Goal: Task Accomplishment & Management: Complete application form

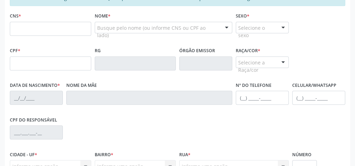
scroll to position [184, 0]
click at [59, 27] on input "text" at bounding box center [50, 29] width 81 height 14
type input "706 2020 4556 7062"
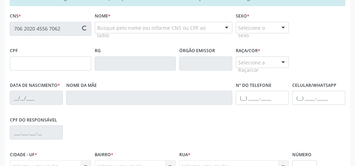
type input "870.205.724-72"
type input "03/04/1971"
type input "Clemilda Vieira dos Santos"
type input "(82) 99119-1634"
type input "16"
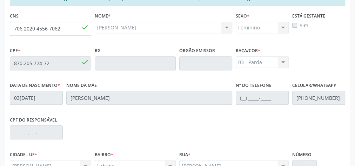
scroll to position [255, 0]
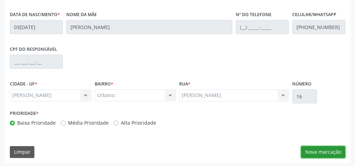
click at [322, 151] on button "Nova marcação" at bounding box center [323, 152] width 44 height 12
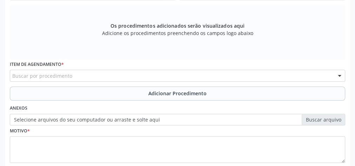
scroll to position [170, 0]
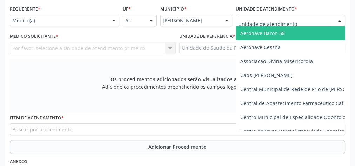
click at [323, 17] on div at bounding box center [291, 21] width 110 height 12
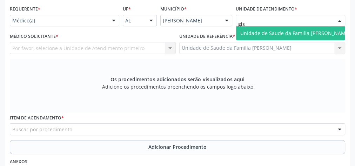
click at [318, 32] on span "Unidade de Saude da Familia [PERSON_NAME]" at bounding box center [296, 33] width 110 height 7
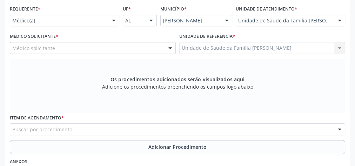
click at [113, 51] on div "Médico solicitante" at bounding box center [93, 48] width 166 height 12
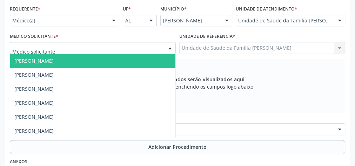
click at [316, 49] on div "Unidade de Saude da Familia Gislene Matheus Unidade de Saude da Familia Gislene…" at bounding box center [262, 48] width 166 height 12
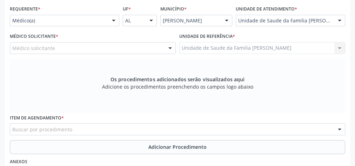
click at [328, 15] on div "Unidade de Saude da Familia [PERSON_NAME]" at bounding box center [291, 21] width 110 height 12
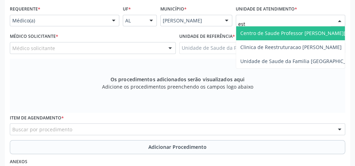
type input "esta"
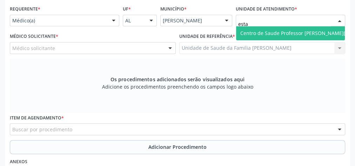
click at [319, 31] on span "Centro de Saude Professor [PERSON_NAME][GEOGRAPHIC_DATA]" at bounding box center [317, 33] width 153 height 7
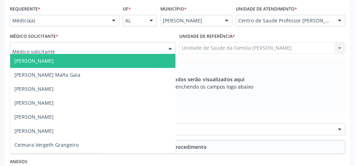
click at [170, 48] on div at bounding box center [170, 48] width 11 height 12
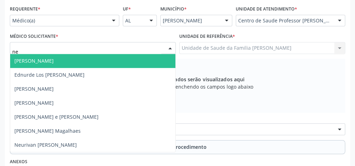
type input "neu"
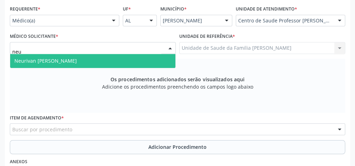
click at [99, 55] on span "Neurivan Calado Barbosa" at bounding box center [92, 61] width 165 height 14
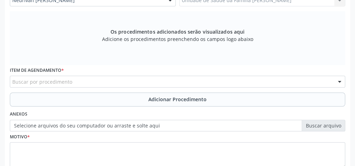
scroll to position [227, 0]
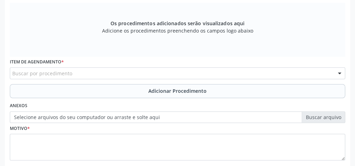
click at [131, 72] on div "Buscar por procedimento" at bounding box center [178, 73] width 336 height 12
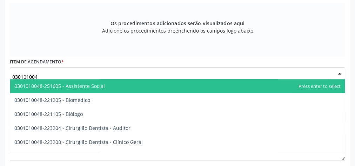
type input "0301010048"
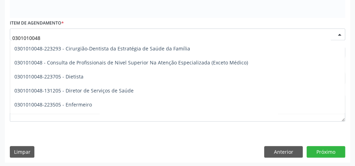
scroll to position [365, 0]
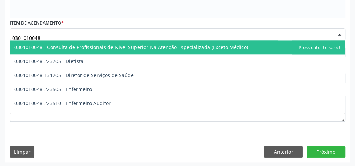
click at [105, 45] on span "0301010048 - Consulta de Profissionais de Nivel Superior Na Atenção Especializa…" at bounding box center [131, 47] width 234 height 7
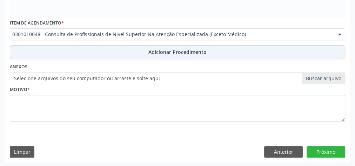
click at [176, 52] on span "Adicionar Procedimento" at bounding box center [178, 51] width 58 height 7
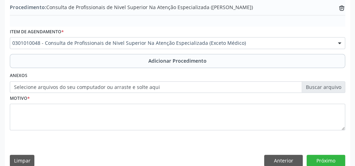
scroll to position [239, 0]
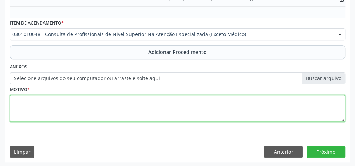
click at [46, 106] on textarea at bounding box center [178, 108] width 336 height 27
type textarea "tc da coluna lombar"
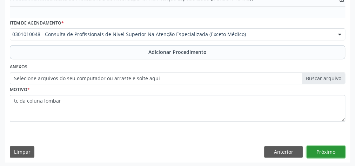
click at [336, 151] on button "Próximo" at bounding box center [326, 152] width 39 height 12
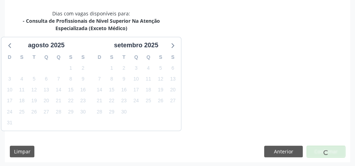
scroll to position [193, 0]
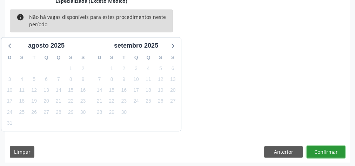
click at [336, 151] on button "Confirmar" at bounding box center [326, 152] width 39 height 12
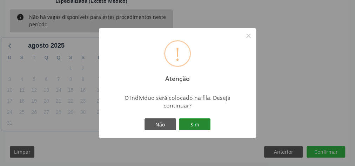
click at [197, 124] on button "Sim" at bounding box center [195, 125] width 32 height 12
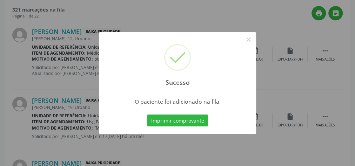
scroll to position [74, 0]
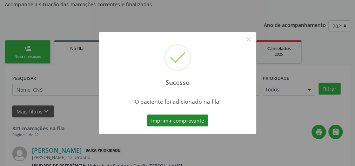
click at [180, 123] on button "Imprimir comprovante" at bounding box center [177, 121] width 61 height 12
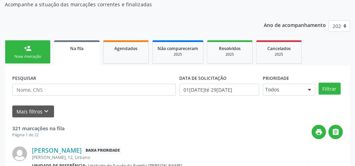
click at [24, 56] on div "Nova marcação" at bounding box center [27, 56] width 35 height 5
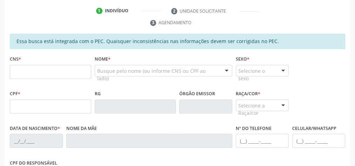
scroll to position [112, 0]
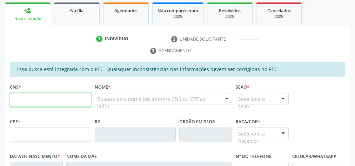
click at [64, 99] on input "text" at bounding box center [50, 100] width 81 height 14
type input "703 4060 7714 5500"
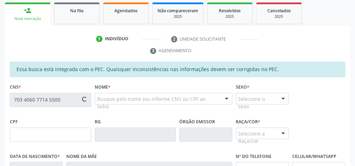
type input "136.991.474-10"
type input "26/09/1998"
type input "Josinete Carlos da Silva"
type input "(82) 98808-9285"
type input "13"
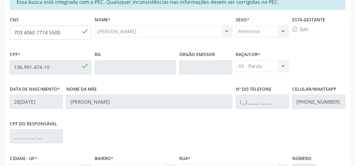
scroll to position [255, 0]
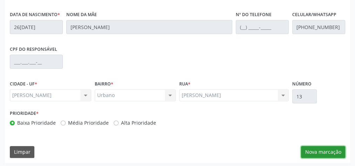
click at [314, 147] on button "Nova marcação" at bounding box center [323, 152] width 44 height 12
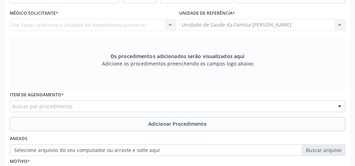
scroll to position [142, 0]
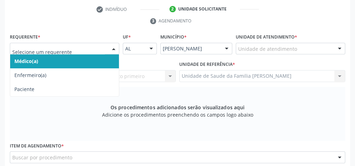
click at [116, 47] on div at bounding box center [114, 49] width 11 height 12
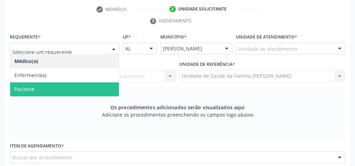
click at [21, 91] on span "Paciente" at bounding box center [24, 89] width 20 height 7
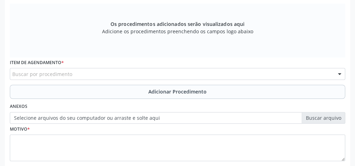
scroll to position [255, 0]
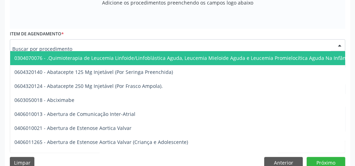
click at [82, 42] on div at bounding box center [178, 45] width 336 height 12
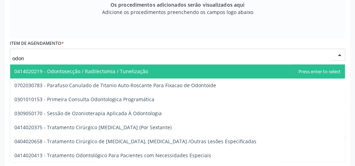
scroll to position [237, 0]
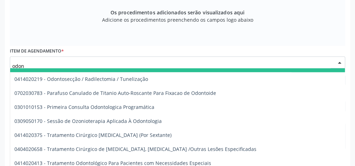
click at [59, 65] on input "odon" at bounding box center [171, 66] width 319 height 14
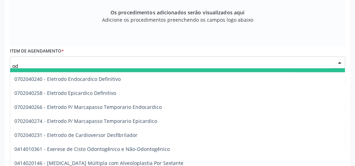
type input "o"
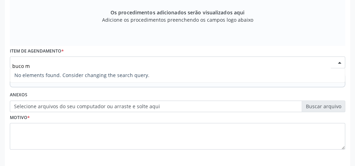
scroll to position [0, 0]
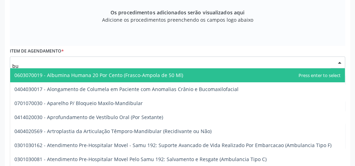
type input "b"
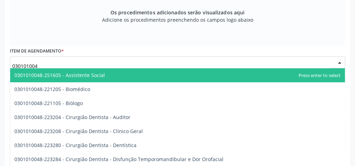
type input "0301010048"
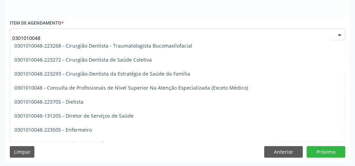
scroll to position [365, 0]
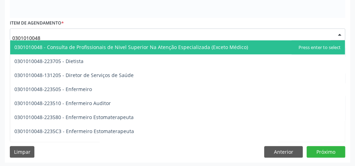
click at [77, 45] on span "0301010048 - Consulta de Profissionais de Nivel Superior Na Atenção Especializa…" at bounding box center [131, 47] width 234 height 7
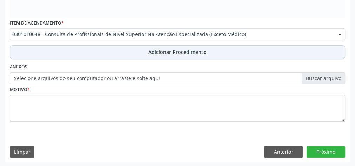
click at [180, 53] on span "Adicionar Procedimento" at bounding box center [178, 51] width 58 height 7
click at [180, 50] on span "Adicionar Procedimento" at bounding box center [178, 51] width 58 height 7
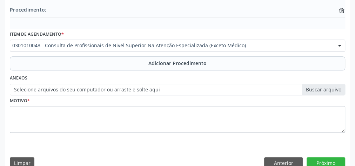
scroll to position [257, 0]
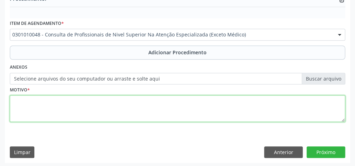
click at [79, 98] on textarea at bounding box center [178, 109] width 336 height 27
click at [90, 100] on textarea "consulta em cirurgia buco- maxilio facial." at bounding box center [178, 109] width 336 height 27
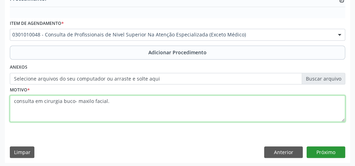
type textarea "consulta em cirurgia buco- maxilo facial."
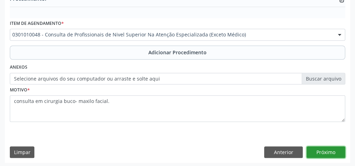
click at [337, 152] on button "Próximo" at bounding box center [326, 153] width 39 height 12
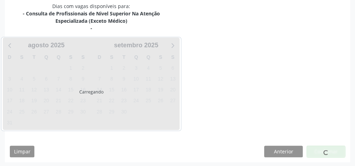
scroll to position [201, 0]
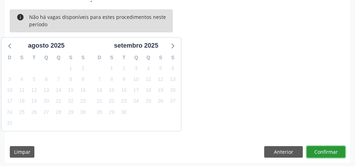
click at [337, 152] on button "Confirmar" at bounding box center [326, 152] width 39 height 12
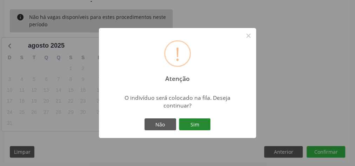
click at [197, 122] on button "Sim" at bounding box center [195, 125] width 32 height 12
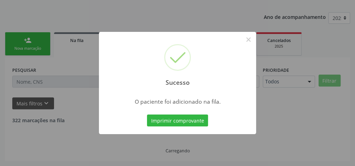
scroll to position [74, 0]
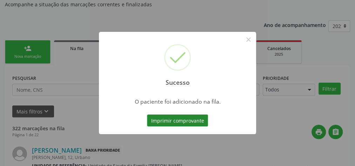
click at [191, 123] on button "Imprimir comprovante" at bounding box center [177, 121] width 61 height 12
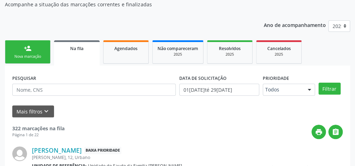
click at [40, 47] on link "person_add Nova marcação" at bounding box center [28, 52] width 46 height 24
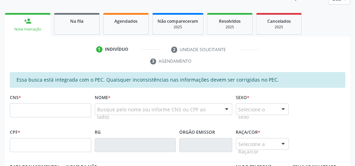
scroll to position [159, 0]
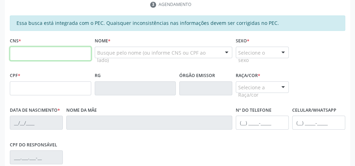
click at [52, 50] on input "text" at bounding box center [50, 54] width 81 height 14
type input "700 7099 3351 0876"
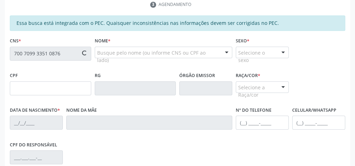
type input "085.070.854-07"
type input "20/09/1979"
type input "Francisca Leoterio dos Santos"
type input "(82) 99983-2856"
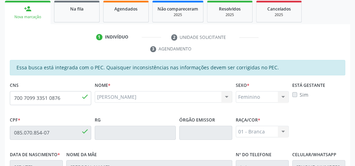
scroll to position [114, 0]
click at [74, 94] on input "700 7099 3351 0876" at bounding box center [50, 98] width 81 height 14
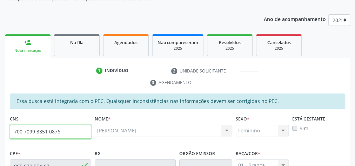
scroll to position [30, 0]
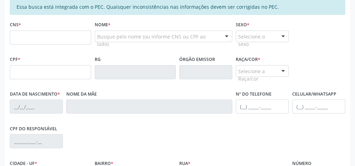
scroll to position [184, 0]
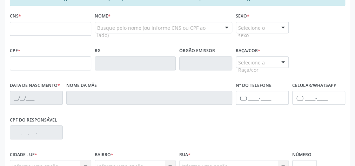
click at [50, 29] on input "text" at bounding box center [50, 29] width 81 height 14
type input "700 7099 3351 0876"
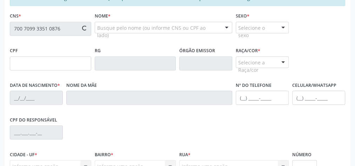
type input "085.070.854-07"
type input "2[DATE]"
type input "[PERSON_NAME]"
type input "[PHONE_NUMBER]"
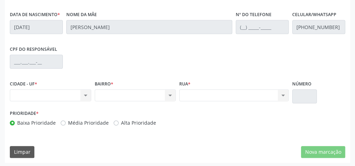
scroll to position [114, 0]
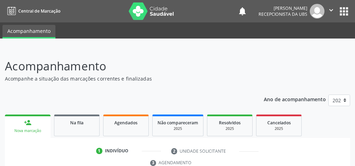
scroll to position [138, 0]
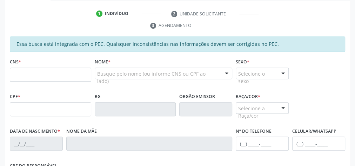
click at [57, 76] on input "text" at bounding box center [50, 75] width 81 height 14
type input "704 5043 0425 1212"
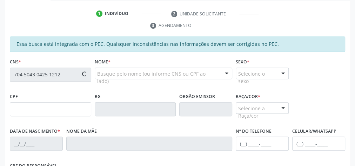
type input "142.835.274-08"
type input "14/01/2017"
type input "Rejane Cleide dos Santos"
type input "(82) 99187-9264"
type input "09"
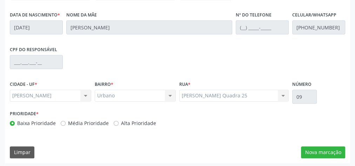
scroll to position [255, 0]
click at [309, 149] on button "Nova marcação" at bounding box center [323, 152] width 44 height 12
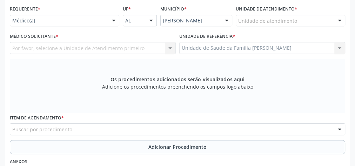
scroll to position [142, 0]
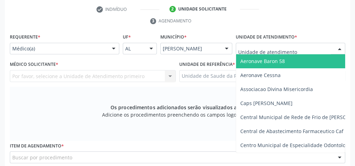
click at [338, 46] on div at bounding box center [340, 49] width 11 height 12
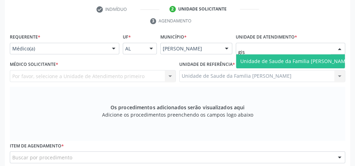
click at [284, 56] on span "Unidade de Saude da Familia [PERSON_NAME]" at bounding box center [295, 61] width 118 height 14
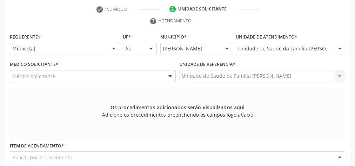
click at [167, 74] on div at bounding box center [170, 77] width 11 height 12
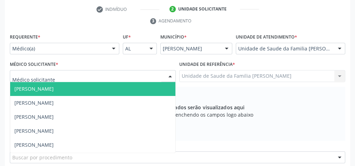
click at [339, 44] on div at bounding box center [340, 49] width 11 height 12
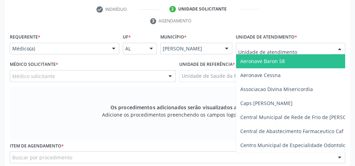
click at [296, 49] on input "text" at bounding box center [284, 52] width 93 height 14
type input "u"
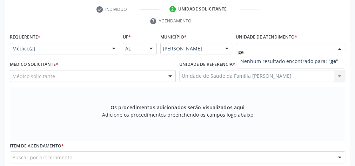
type input "g"
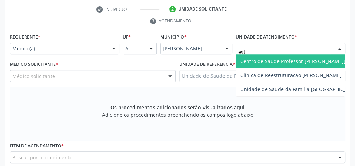
type input "esta"
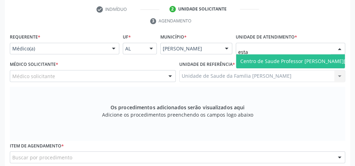
click at [295, 59] on span "Centro de Saude Professor [PERSON_NAME][GEOGRAPHIC_DATA]" at bounding box center [317, 61] width 153 height 7
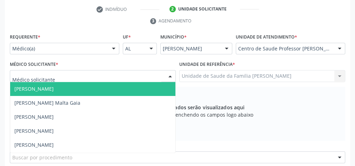
click at [166, 76] on div at bounding box center [170, 77] width 11 height 12
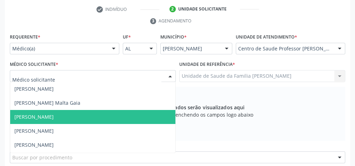
click at [54, 114] on span "Alvaro Morais Medeiros" at bounding box center [33, 117] width 39 height 7
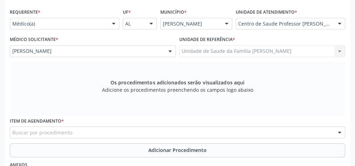
scroll to position [198, 0]
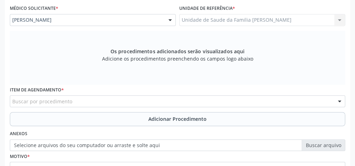
click at [161, 98] on div "Buscar por procedimento" at bounding box center [178, 102] width 336 height 12
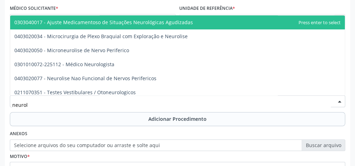
type input "neurolo"
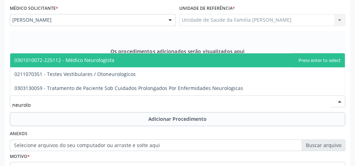
click at [86, 58] on span "0301010072-225112 - Médico Neurologista" at bounding box center [64, 60] width 100 height 7
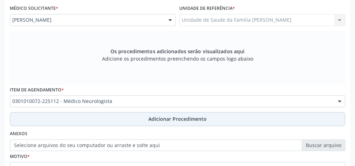
click at [180, 116] on span "Adicionar Procedimento" at bounding box center [178, 119] width 58 height 7
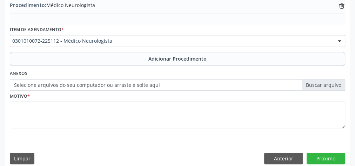
scroll to position [239, 0]
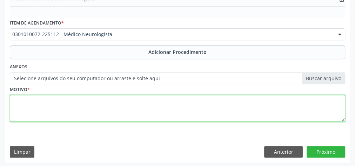
click at [99, 107] on textarea at bounding box center [178, 108] width 336 height 27
type textarea "neuropediatra."
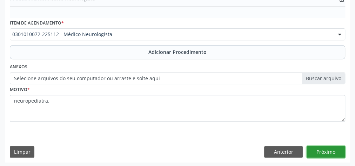
click at [332, 151] on button "Próximo" at bounding box center [326, 152] width 39 height 12
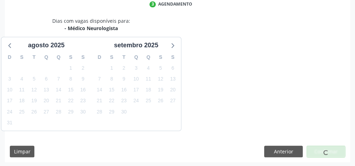
scroll to position [186, 0]
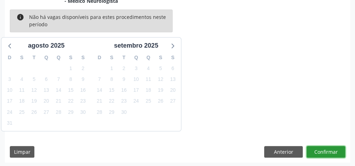
click at [332, 151] on button "Confirmar" at bounding box center [326, 152] width 39 height 12
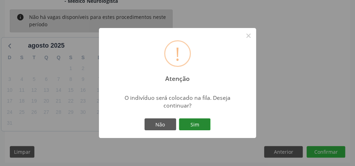
click at [204, 128] on button "Sim" at bounding box center [195, 125] width 32 height 12
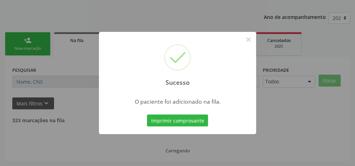
scroll to position [74, 0]
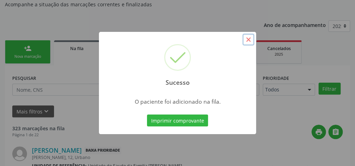
click at [251, 39] on button "×" at bounding box center [249, 40] width 12 height 12
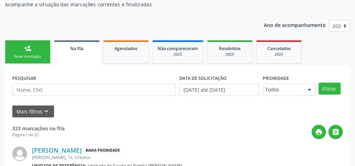
click at [29, 50] on div "person_add" at bounding box center [28, 49] width 8 height 8
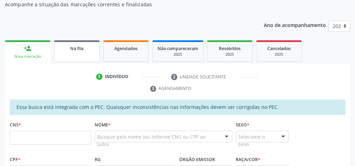
click at [70, 56] on link "Na fila" at bounding box center [77, 51] width 46 height 22
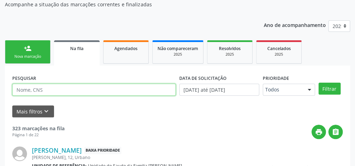
click at [67, 92] on input "text" at bounding box center [94, 90] width 164 height 12
type input "[PERSON_NAME]"
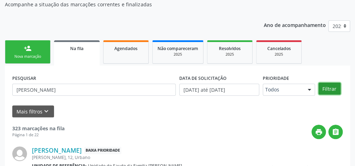
click at [333, 89] on button "Filtrar" at bounding box center [330, 89] width 22 height 12
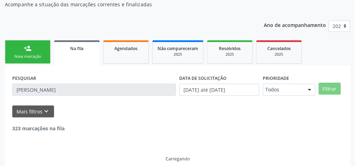
scroll to position [59, 0]
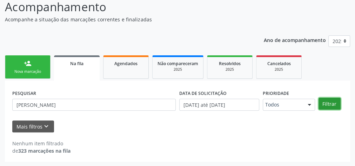
click at [333, 103] on button "Filtrar" at bounding box center [330, 104] width 22 height 12
click at [75, 61] on span "Na fila" at bounding box center [76, 64] width 13 height 6
click at [326, 105] on button "Filtrar" at bounding box center [330, 104] width 22 height 12
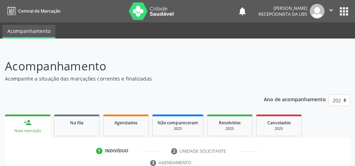
scroll to position [128, 0]
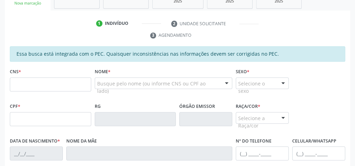
click at [53, 78] on input "text" at bounding box center [50, 85] width 81 height 14
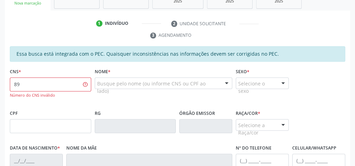
type input "8"
type input "898 0041 0874 5894"
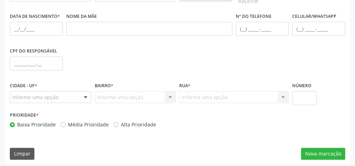
scroll to position [142, 0]
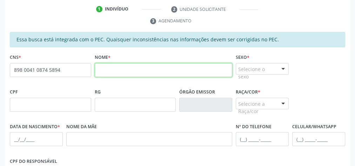
click at [115, 71] on input "text" at bounding box center [164, 70] width 138 height 14
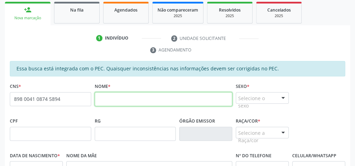
scroll to position [170, 0]
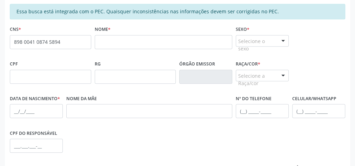
click at [77, 44] on div "none" at bounding box center [73, 41] width 31 height 9
click at [77, 42] on span "none" at bounding box center [73, 41] width 31 height 8
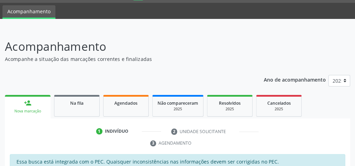
scroll to position [0, 0]
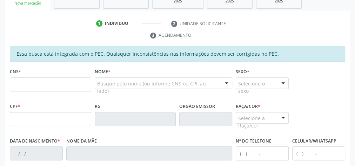
scroll to position [128, 0]
drag, startPoint x: 67, startPoint y: 64, endPoint x: 235, endPoint y: 153, distance: 190.7
click at [71, 68] on div "Essa busca está integrada com o PEC. Quaisquer inconsistências nas informações …" at bounding box center [178, 152] width 336 height 212
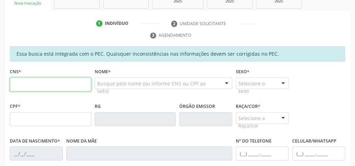
click at [53, 88] on input "text" at bounding box center [50, 85] width 81 height 14
type input "706 0098 7724 4644"
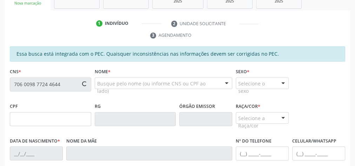
type input "700.899.914-35"
type input "27/06/1964"
type input "Estelita dos Santos"
type input "(82) 99192-2227"
type input "153"
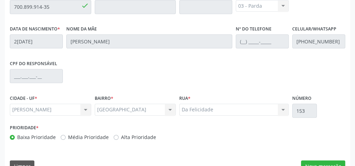
scroll to position [255, 0]
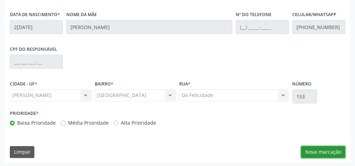
click at [321, 151] on button "Nova marcação" at bounding box center [323, 152] width 44 height 12
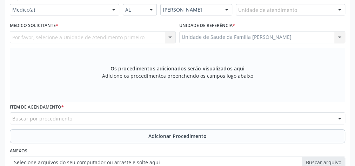
scroll to position [142, 0]
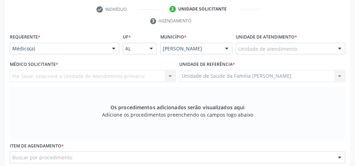
click at [316, 47] on div "Unidade de atendimento" at bounding box center [291, 49] width 110 height 12
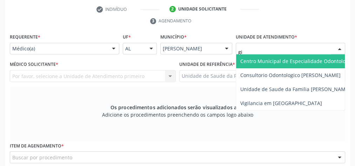
type input "gis"
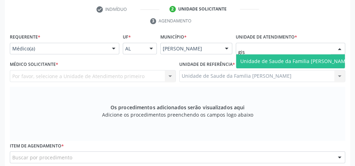
click at [303, 59] on span "Unidade de Saude da Familia [PERSON_NAME]" at bounding box center [296, 61] width 110 height 7
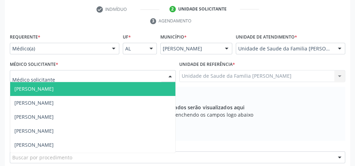
click at [170, 76] on div at bounding box center [170, 77] width 11 height 12
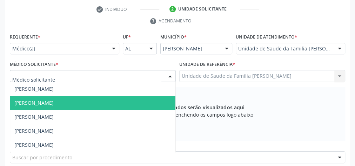
click at [88, 107] on span "[PERSON_NAME]" at bounding box center [92, 103] width 165 height 14
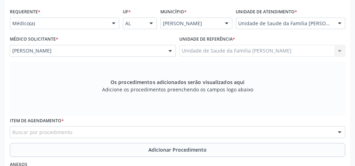
scroll to position [198, 0]
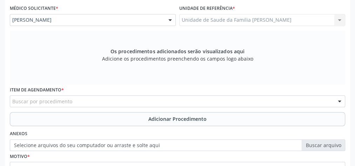
click at [113, 101] on div "Buscar por procedimento" at bounding box center [178, 102] width 336 height 12
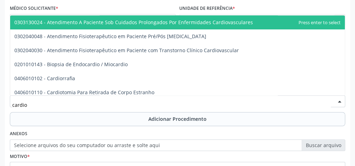
type input "cardiol"
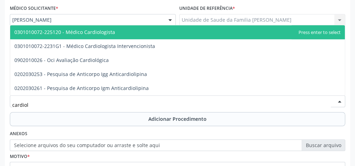
click at [103, 33] on span "0301010072-225120 - Médico Cardiologista" at bounding box center [64, 32] width 101 height 7
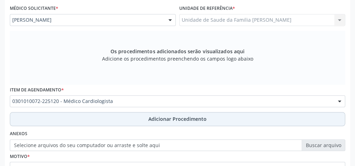
click at [173, 121] on span "Adicionar Procedimento" at bounding box center [178, 119] width 58 height 7
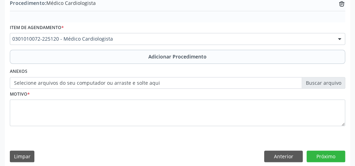
scroll to position [239, 0]
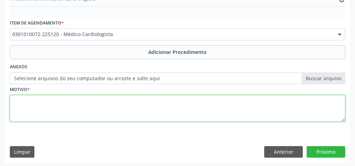
click at [96, 109] on textarea at bounding box center [178, 108] width 336 height 27
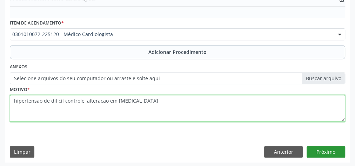
type textarea "hipertensao de dificil controle, alteracao em ecg"
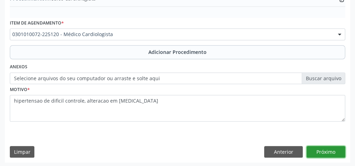
click at [333, 152] on button "Próximo" at bounding box center [326, 152] width 39 height 12
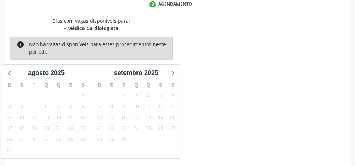
scroll to position [186, 0]
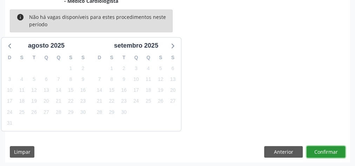
click at [333, 152] on button "Confirmar" at bounding box center [326, 152] width 39 height 12
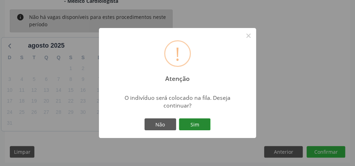
click at [202, 128] on button "Sim" at bounding box center [195, 125] width 32 height 12
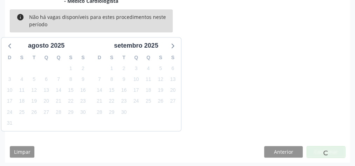
scroll to position [74, 0]
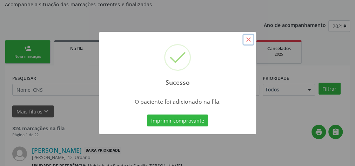
click at [251, 42] on button "×" at bounding box center [249, 40] width 12 height 12
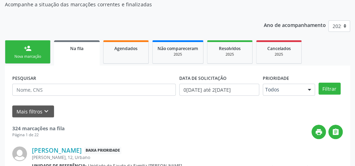
click at [35, 47] on link "person_add Nova marcação" at bounding box center [28, 52] width 46 height 24
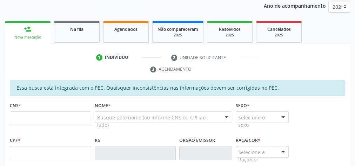
scroll to position [103, 0]
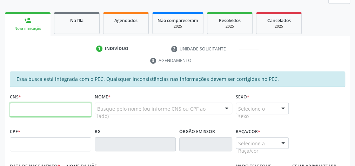
click at [55, 104] on input "text" at bounding box center [50, 110] width 81 height 14
type input "706 0098 7724 4644"
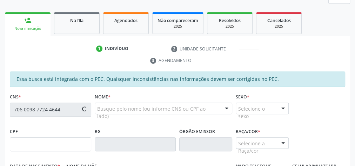
type input "700.899.914-35"
type input "27/06/1964"
type input "Estelita dos Santos"
type input "(82) 99192-2227"
type input "153"
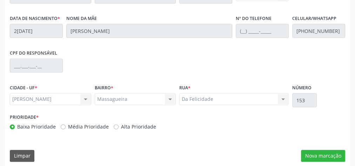
scroll to position [255, 0]
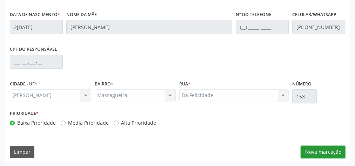
click at [328, 147] on button "Nova marcação" at bounding box center [323, 152] width 44 height 12
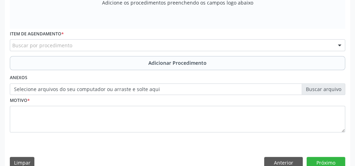
scroll to position [114, 0]
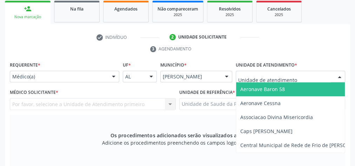
click at [304, 71] on div at bounding box center [291, 77] width 110 height 12
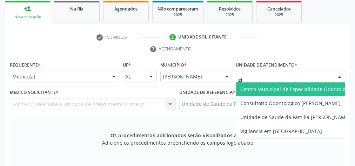
type input "gis"
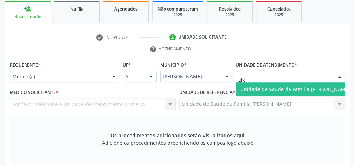
click at [301, 91] on span "Unidade de Saude da Familia [PERSON_NAME]" at bounding box center [296, 89] width 110 height 7
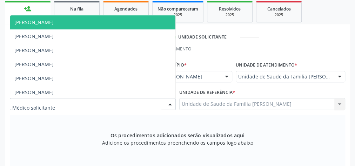
click at [168, 104] on div at bounding box center [170, 105] width 11 height 12
click at [75, 22] on span "Daniele Teotonio Lins" at bounding box center [92, 22] width 165 height 14
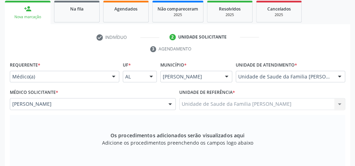
click at [172, 102] on div at bounding box center [170, 105] width 11 height 12
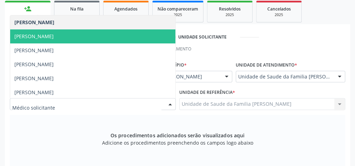
click at [70, 39] on span "Elenice Leite Alves Gomes" at bounding box center [92, 36] width 165 height 14
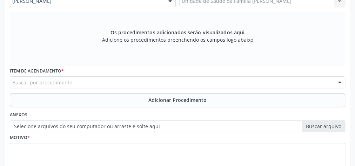
scroll to position [227, 0]
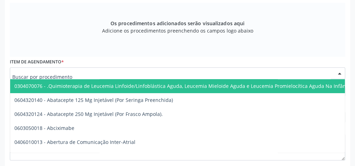
click at [91, 71] on div at bounding box center [178, 73] width 336 height 12
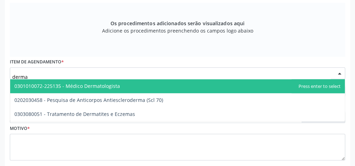
type input "dermat"
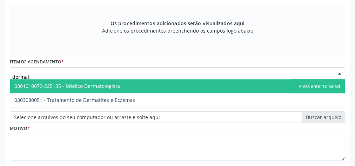
click at [94, 85] on span "0301010072-225135 - Médico Dermatologista" at bounding box center [67, 86] width 106 height 7
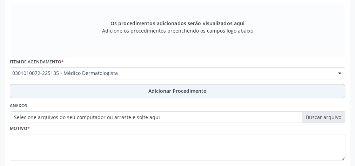
click at [164, 93] on span "Adicionar Procedimento" at bounding box center [178, 90] width 58 height 7
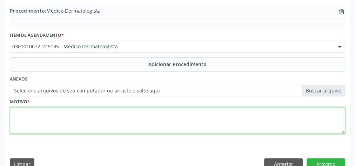
click at [90, 112] on textarea at bounding box center [178, 120] width 336 height 27
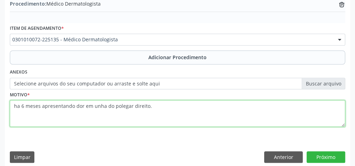
scroll to position [239, 0]
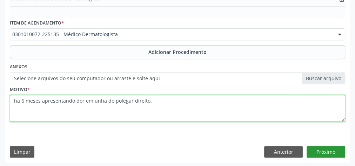
type textarea "ha 6 meses apresentando dor em unha do polegar direito."
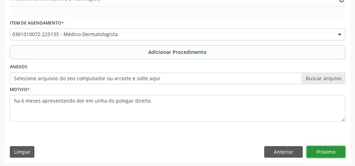
click at [334, 149] on button "Próximo" at bounding box center [326, 152] width 39 height 12
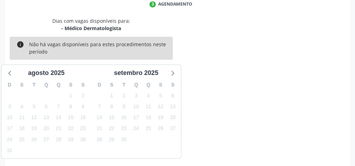
scroll to position [186, 0]
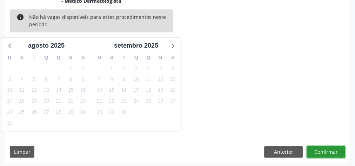
click at [334, 149] on button "Confirmar" at bounding box center [326, 152] width 39 height 12
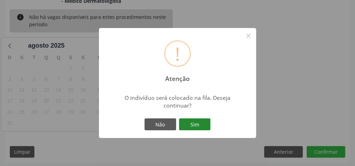
click at [202, 125] on button "Sim" at bounding box center [195, 125] width 32 height 12
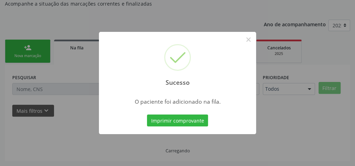
scroll to position [74, 0]
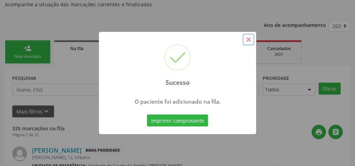
click at [249, 37] on button "×" at bounding box center [249, 40] width 12 height 12
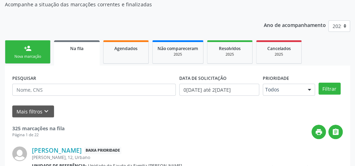
click at [37, 58] on div "Nova marcação" at bounding box center [27, 56] width 35 height 5
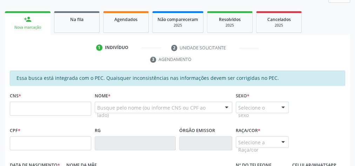
scroll to position [131, 0]
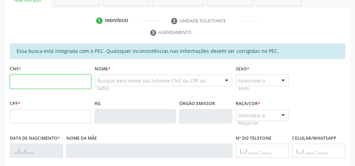
click at [61, 85] on input "text" at bounding box center [50, 82] width 81 height 14
type input "7"
type input "706 0098 7724 4644"
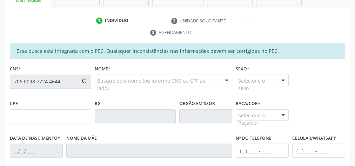
type input "700.899.914-35"
type input "27/06/1964"
type input "Estelita dos Santos"
type input "(82) 99192-2227"
type input "153"
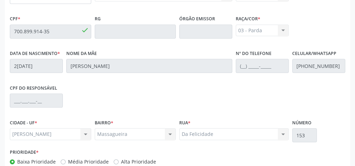
scroll to position [255, 0]
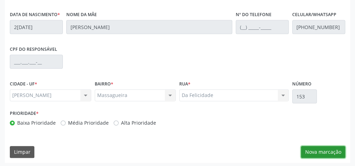
click at [329, 151] on button "Nova marcação" at bounding box center [323, 152] width 44 height 12
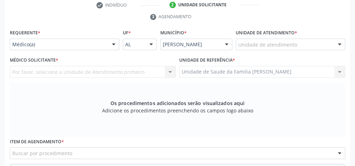
scroll to position [114, 0]
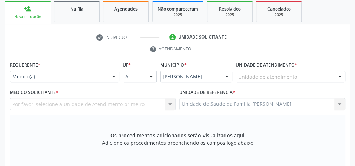
click at [285, 80] on div "Unidade de atendimento" at bounding box center [291, 77] width 110 height 12
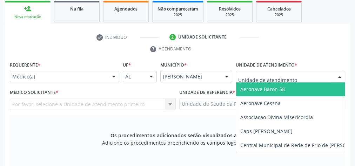
click at [285, 73] on input "text" at bounding box center [284, 80] width 93 height 14
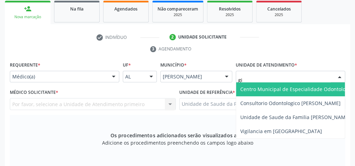
type input "gis"
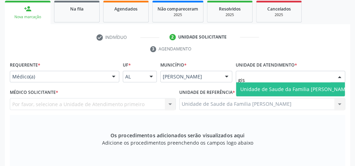
click at [285, 89] on span "Unidade de Saude da Familia [PERSON_NAME]" at bounding box center [296, 89] width 110 height 7
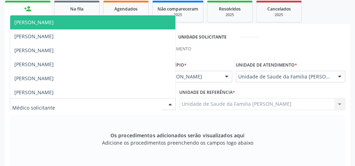
click at [172, 105] on div at bounding box center [170, 105] width 11 height 12
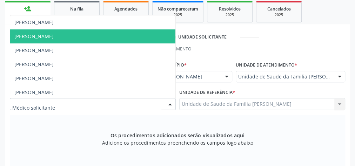
click at [54, 37] on span "Elenice Leite Alves Gomes" at bounding box center [33, 36] width 39 height 7
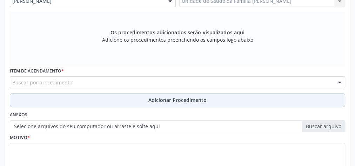
scroll to position [227, 0]
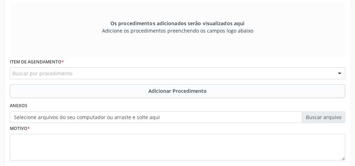
click at [102, 72] on div "Buscar por procedimento" at bounding box center [178, 73] width 336 height 12
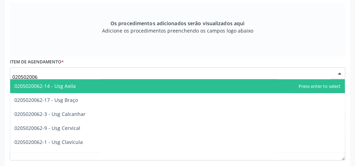
type input "0205020062"
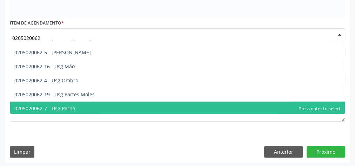
scroll to position [80, 0]
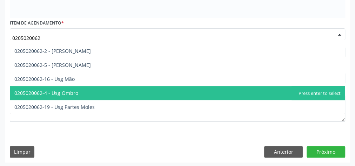
click at [67, 90] on span "0205020062-4 - Usg Ombro" at bounding box center [46, 93] width 64 height 7
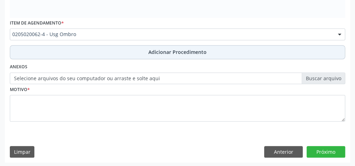
click at [173, 47] on button "Adicionar Procedimento" at bounding box center [178, 52] width 336 height 14
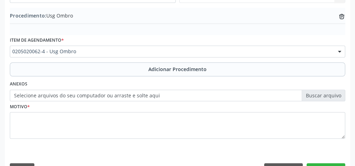
scroll to position [239, 0]
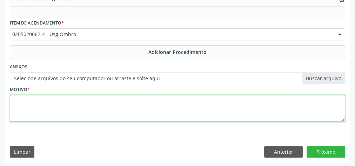
click at [114, 107] on textarea at bounding box center [178, 108] width 336 height 27
click at [27, 101] on textarea "dorm em ombro sireito" at bounding box center [178, 108] width 336 height 27
click at [52, 100] on textarea "dor em ombro sireito" at bounding box center [178, 108] width 336 height 27
click at [51, 100] on textarea "dor em ombro sireito" at bounding box center [178, 108] width 336 height 27
click at [46, 99] on textarea "dor em ombrodireito" at bounding box center [178, 108] width 336 height 27
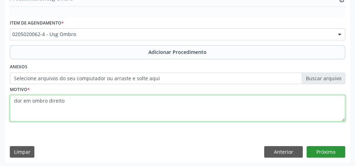
type textarea "dor em ombro direito"
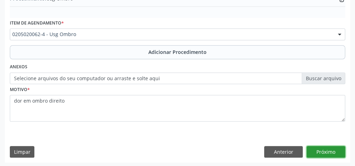
click at [338, 148] on button "Próximo" at bounding box center [326, 152] width 39 height 12
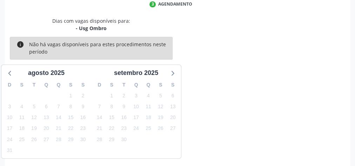
scroll to position [186, 0]
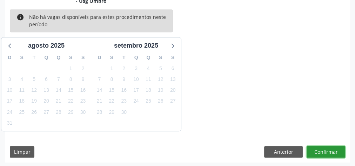
click at [334, 150] on button "Confirmar" at bounding box center [326, 152] width 39 height 12
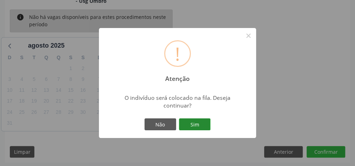
click at [203, 124] on button "Sim" at bounding box center [195, 125] width 32 height 12
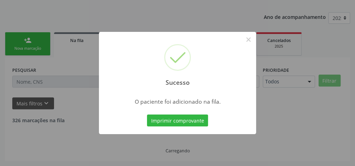
scroll to position [74, 0]
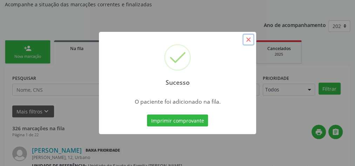
click at [249, 38] on button "×" at bounding box center [249, 40] width 12 height 12
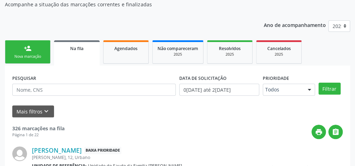
click at [19, 56] on div "Nova marcação" at bounding box center [27, 56] width 35 height 5
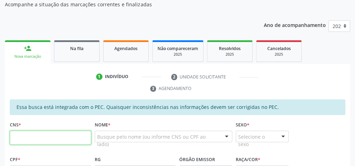
click at [39, 132] on input "text" at bounding box center [50, 138] width 81 height 14
type input "706 7022 8682 5820"
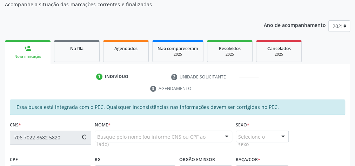
type input "540.310.794-00"
type input "06/01/1965"
type input "Maria Bispo dos Santos"
type input "(82) 99127-1998"
type input "07"
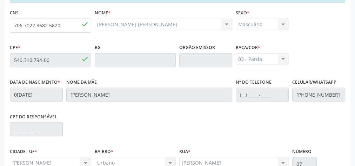
scroll to position [255, 0]
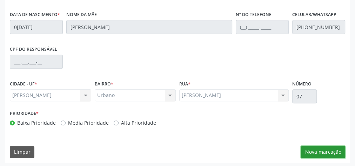
click at [327, 149] on button "Nova marcação" at bounding box center [323, 152] width 44 height 12
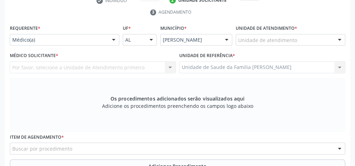
scroll to position [142, 0]
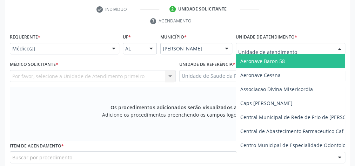
click at [302, 48] on div at bounding box center [291, 49] width 110 height 12
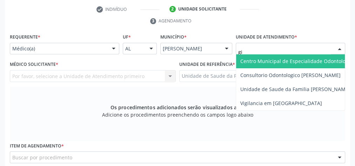
type input "gis"
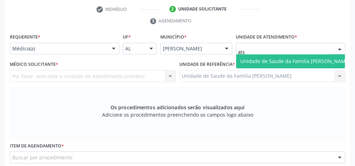
click at [301, 56] on span "Unidade de Saude da Familia [PERSON_NAME]" at bounding box center [295, 61] width 118 height 14
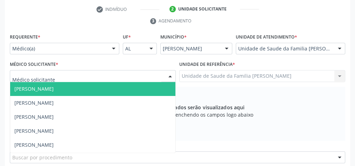
click at [171, 74] on div at bounding box center [170, 77] width 11 height 12
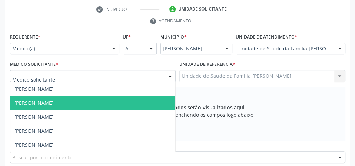
click at [54, 103] on span "Elenice Leite Alves Gomes" at bounding box center [33, 103] width 39 height 7
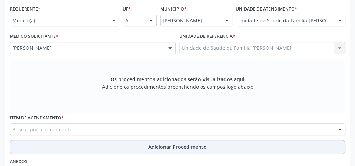
scroll to position [227, 0]
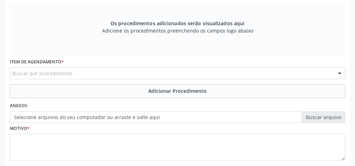
click at [140, 71] on div "Buscar por procedimento" at bounding box center [178, 73] width 336 height 12
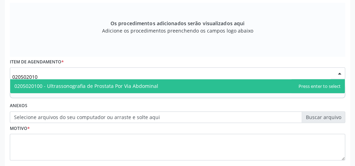
type input "0205020100"
click at [139, 87] on span "0205020100 - Ultrassonografia de Prostata Por Via Abdominal" at bounding box center [86, 86] width 144 height 7
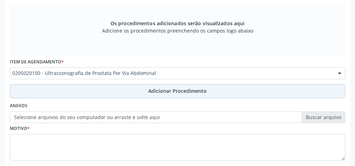
click at [172, 93] on span "Adicionar Procedimento" at bounding box center [178, 90] width 58 height 7
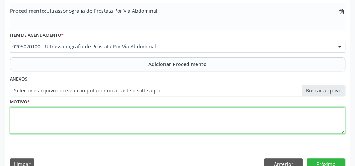
click at [141, 114] on textarea at bounding box center [178, 120] width 336 height 27
click at [55, 118] on textarea at bounding box center [178, 120] width 336 height 27
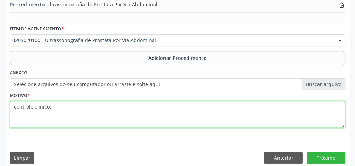
scroll to position [239, 0]
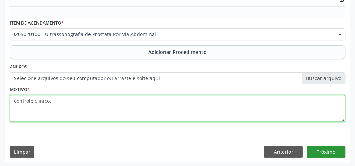
type textarea "controle clinico."
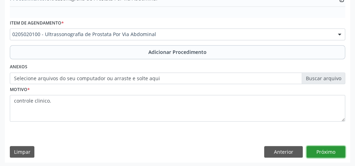
click at [323, 146] on button "Próximo" at bounding box center [326, 152] width 39 height 12
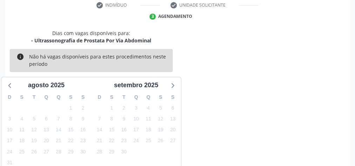
scroll to position [186, 0]
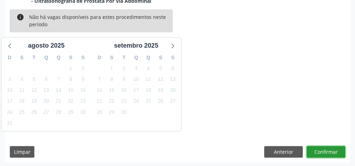
click at [329, 148] on button "Confirmar" at bounding box center [326, 152] width 39 height 12
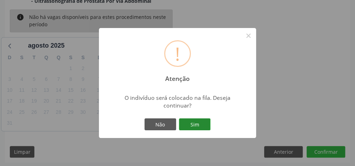
click at [195, 124] on button "Sim" at bounding box center [195, 125] width 32 height 12
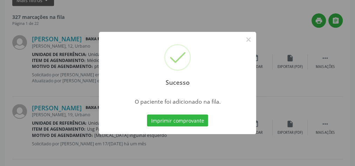
scroll to position [74, 0]
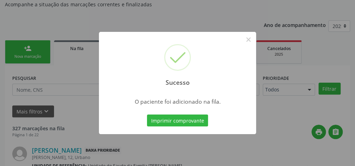
click at [195, 124] on button "Imprimir comprovante" at bounding box center [177, 121] width 61 height 12
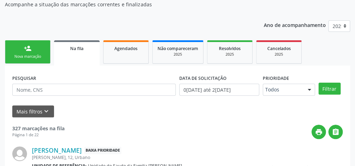
click at [40, 51] on link "person_add Nova marcação" at bounding box center [28, 52] width 46 height 24
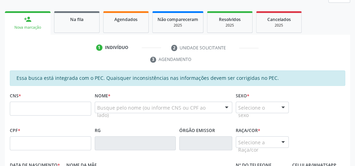
scroll to position [131, 0]
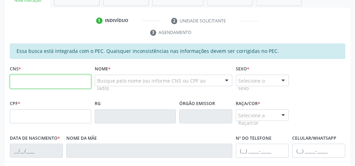
click at [51, 79] on input "text" at bounding box center [50, 82] width 81 height 14
type input "706 7022 8682 5820"
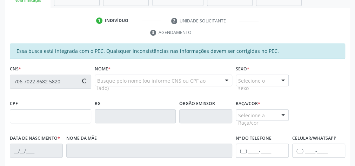
type input "540.310.794-00"
type input "06/01/1965"
type input "Maria Bispo dos Santos"
type input "(82) 99127-1998"
type input "07"
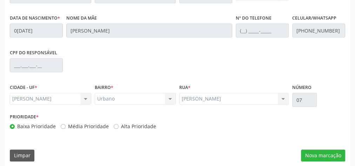
scroll to position [255, 0]
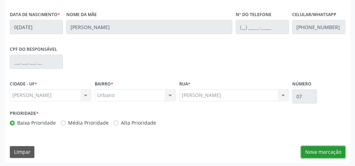
click at [332, 151] on button "Nova marcação" at bounding box center [323, 152] width 44 height 12
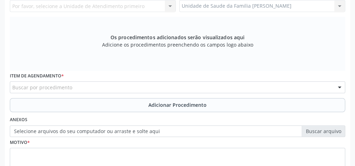
scroll to position [142, 0]
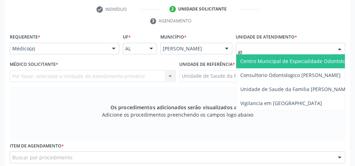
type input "gis"
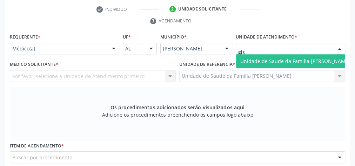
click at [285, 59] on span "Unidade de Saude da Familia [PERSON_NAME]" at bounding box center [296, 61] width 110 height 7
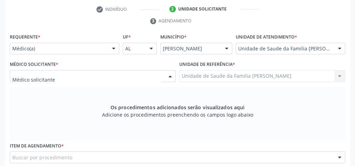
click at [136, 75] on div at bounding box center [93, 76] width 166 height 12
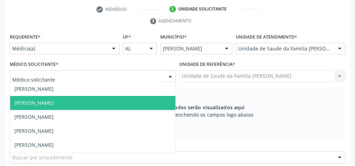
click at [54, 101] on span "Elenice Leite Alves Gomes" at bounding box center [33, 103] width 39 height 7
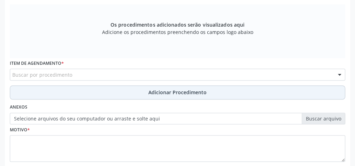
scroll to position [227, 0]
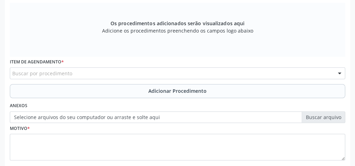
click at [137, 70] on div "Buscar por procedimento" at bounding box center [178, 73] width 336 height 12
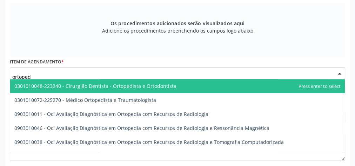
type input "ortopedi"
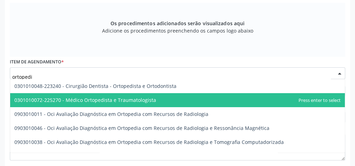
click at [127, 94] on span "0301010072-225270 - Médico Ortopedista e Traumatologista" at bounding box center [177, 100] width 335 height 14
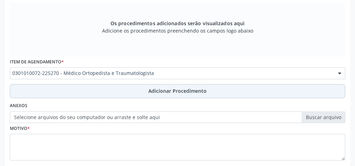
click at [159, 88] on span "Adicionar Procedimento" at bounding box center [178, 90] width 58 height 7
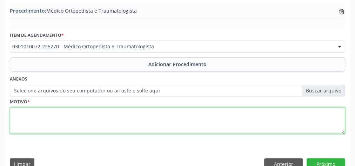
click at [129, 121] on textarea at bounding box center [178, 120] width 336 height 27
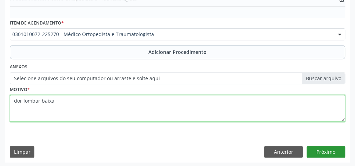
type textarea "dor lombar baixa"
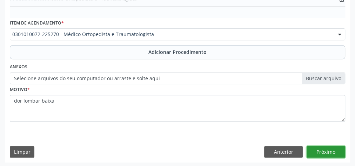
click at [330, 152] on button "Próximo" at bounding box center [326, 152] width 39 height 12
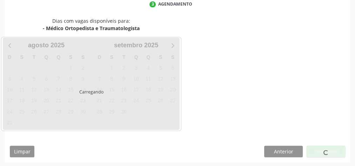
scroll to position [186, 0]
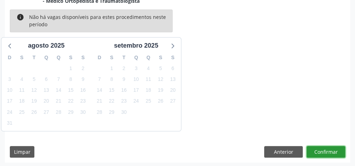
click at [330, 152] on button "Confirmar" at bounding box center [326, 152] width 39 height 12
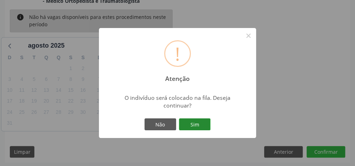
click at [204, 122] on button "Sim" at bounding box center [195, 125] width 32 height 12
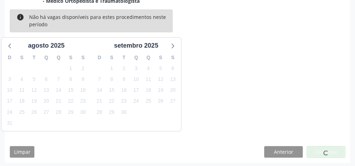
scroll to position [74, 0]
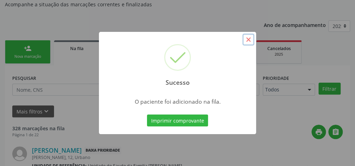
click at [248, 42] on button "×" at bounding box center [249, 40] width 12 height 12
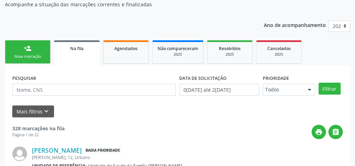
click at [37, 54] on div "Nova marcação" at bounding box center [27, 56] width 35 height 5
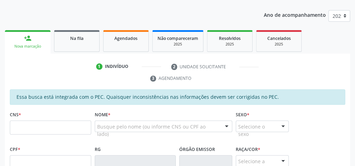
scroll to position [131, 0]
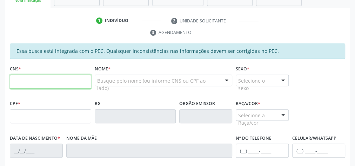
click at [55, 79] on input "text" at bounding box center [50, 82] width 81 height 14
type input "706 7022 8682 5820"
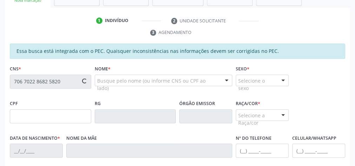
type input "540.310.794-00"
type input "06/01/1965"
type input "Maria Bispo dos Santos"
type input "(82) 99127-1998"
type input "07"
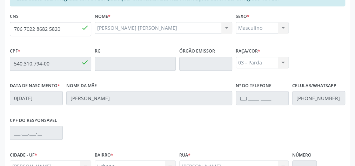
scroll to position [255, 0]
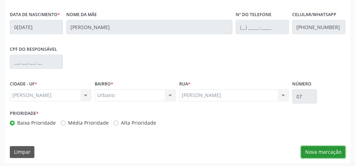
click at [323, 151] on button "Nova marcação" at bounding box center [323, 152] width 44 height 12
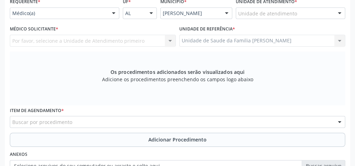
scroll to position [114, 0]
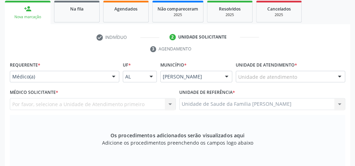
click at [255, 72] on div "Unidade de atendimento" at bounding box center [291, 77] width 110 height 12
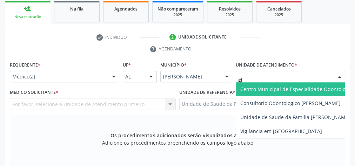
type input "gis"
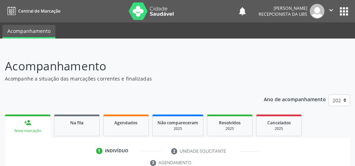
scroll to position [138, 0]
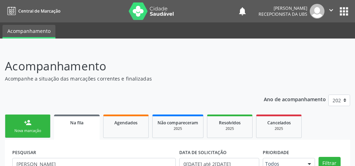
scroll to position [59, 0]
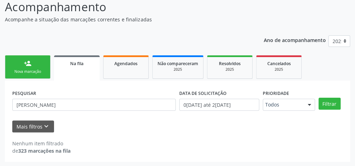
click at [34, 65] on link "person_add Nova marcação" at bounding box center [28, 67] width 46 height 24
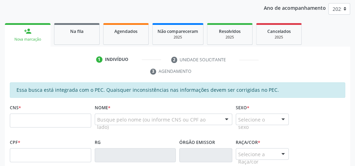
scroll to position [116, 0]
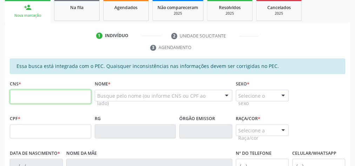
click at [68, 91] on input "text" at bounding box center [50, 97] width 81 height 14
type input "705 0046 6846 8857"
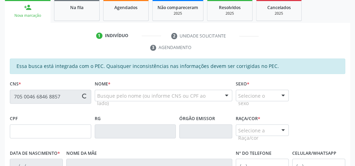
type input "746.782.724-53"
type input "1[DATE]"
type input "[PERSON_NAME]"
type input "[PHONE_NUMBER]"
type input "16"
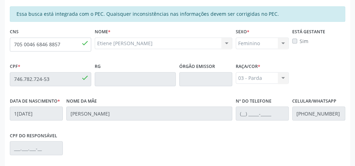
scroll to position [255, 0]
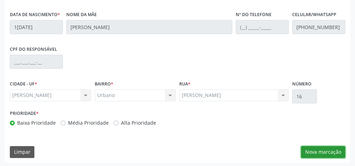
click at [317, 151] on button "Nova marcação" at bounding box center [323, 152] width 44 height 12
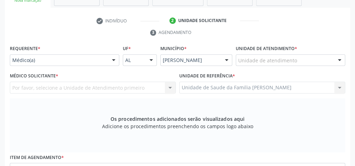
scroll to position [114, 0]
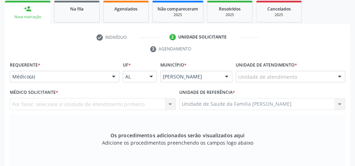
click at [296, 74] on div "Unidade de atendimento" at bounding box center [291, 77] width 110 height 12
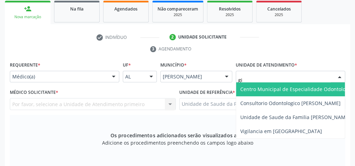
type input "gis"
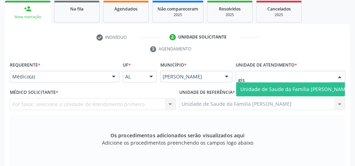
click at [309, 87] on span "Unidade de Saude da Familia [PERSON_NAME]" at bounding box center [296, 89] width 110 height 7
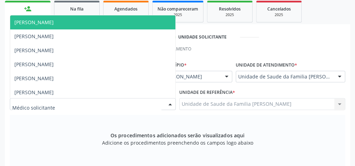
click at [111, 100] on div at bounding box center [93, 104] width 166 height 12
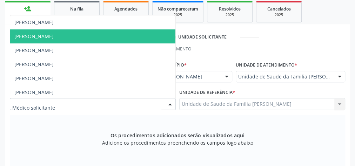
click at [45, 34] on span "[PERSON_NAME]" at bounding box center [33, 36] width 39 height 7
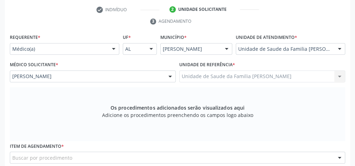
scroll to position [198, 0]
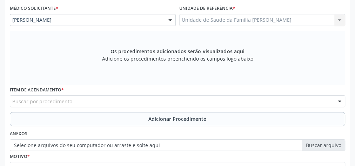
click at [163, 94] on div "Item de agendamento * Buscar por procedimento 0304070076 - .Quimioterapia de Le…" at bounding box center [178, 96] width 336 height 22
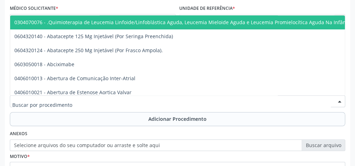
click at [163, 96] on div at bounding box center [178, 102] width 336 height 12
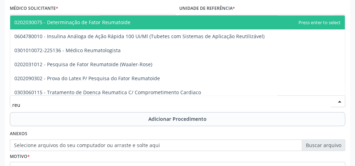
type input "reum"
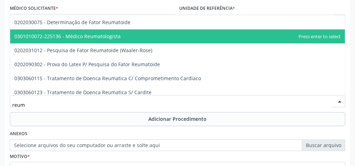
click at [119, 33] on span "0301010072-225136 - Médico Reumatologista" at bounding box center [67, 36] width 106 height 7
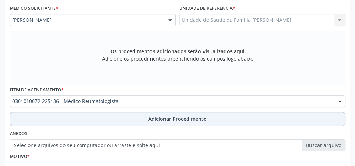
click at [177, 117] on span "Adicionar Procedimento" at bounding box center [178, 119] width 58 height 7
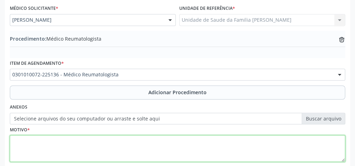
click at [154, 139] on textarea at bounding box center [178, 149] width 336 height 27
click at [102, 139] on textarea "dor articular acentuada apos chikunguna" at bounding box center [178, 149] width 336 height 27
click at [104, 138] on textarea "dor articular acentuada apos chikungyna" at bounding box center [178, 149] width 336 height 27
click at [99, 139] on textarea "dor articular acentuada apos chikungya" at bounding box center [178, 149] width 336 height 27
click at [109, 140] on textarea "dor articular acentuada apos [MEDICAL_DATA]" at bounding box center [178, 149] width 336 height 27
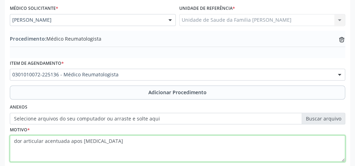
click at [80, 140] on textarea "dor articular acentuada apos [MEDICAL_DATA]" at bounding box center [178, 149] width 336 height 27
click at [111, 140] on textarea "dor articular acentuada apos [MEDICAL_DATA]" at bounding box center [178, 149] width 336 height 27
click at [117, 140] on textarea "dor articular acentuada apos [MEDICAL_DATA]" at bounding box center [178, 149] width 336 height 27
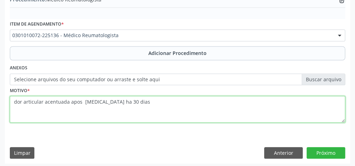
scroll to position [239, 0]
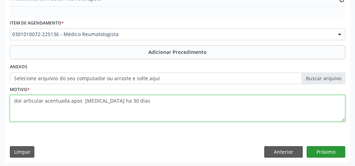
type textarea "dor articular acentuada apos [MEDICAL_DATA] ha 30 dias"
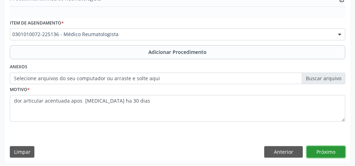
click at [342, 148] on button "Próximo" at bounding box center [326, 152] width 39 height 12
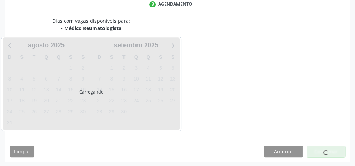
scroll to position [186, 0]
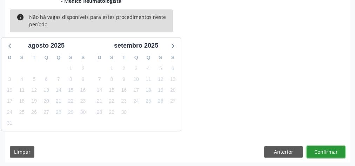
click at [312, 147] on button "Confirmar" at bounding box center [326, 152] width 39 height 12
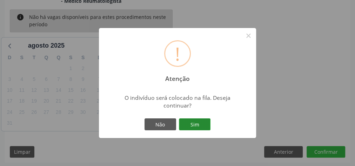
click at [192, 124] on button "Sim" at bounding box center [195, 125] width 32 height 12
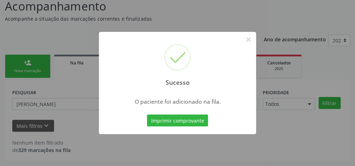
scroll to position [59, 0]
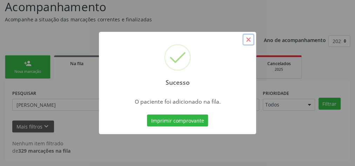
click at [251, 44] on button "×" at bounding box center [249, 40] width 12 height 12
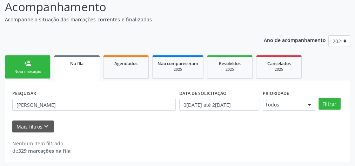
click at [34, 65] on link "person_add Nova marcação" at bounding box center [28, 67] width 46 height 24
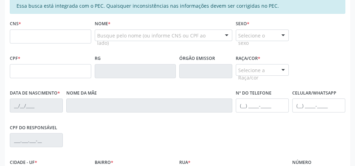
scroll to position [144, 0]
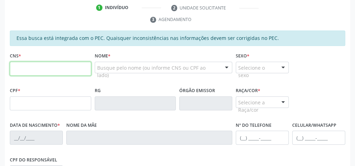
click at [40, 67] on input "text" at bounding box center [50, 69] width 81 height 14
type input "898 0041 0874 5894"
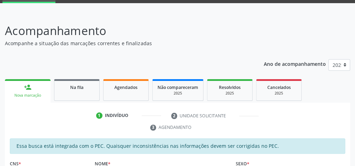
scroll to position [0, 0]
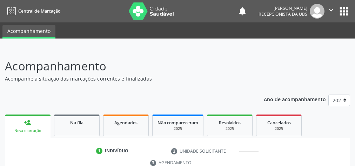
scroll to position [127, 0]
